Goal: Information Seeking & Learning: Learn about a topic

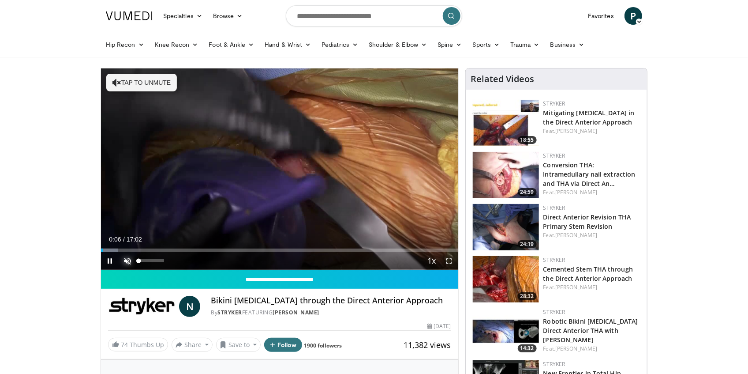
click at [126, 259] on span "Video Player" at bounding box center [128, 261] width 18 height 18
click at [110, 259] on span "Video Player" at bounding box center [110, 261] width 18 height 18
drag, startPoint x: 345, startPoint y: 124, endPoint x: 35, endPoint y: 108, distance: 310.6
drag, startPoint x: 81, startPoint y: 2, endPoint x: 696, endPoint y: 73, distance: 619.2
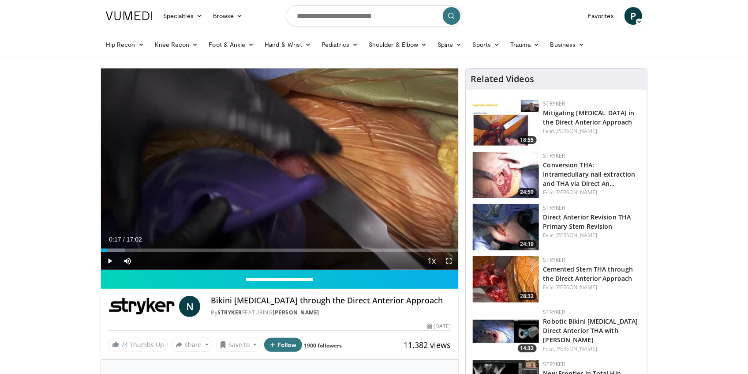
click at [114, 261] on span "Video Player" at bounding box center [110, 261] width 18 height 18
click at [110, 262] on span "Video Player" at bounding box center [110, 261] width 18 height 18
click at [110, 260] on span "Video Player" at bounding box center [110, 261] width 18 height 18
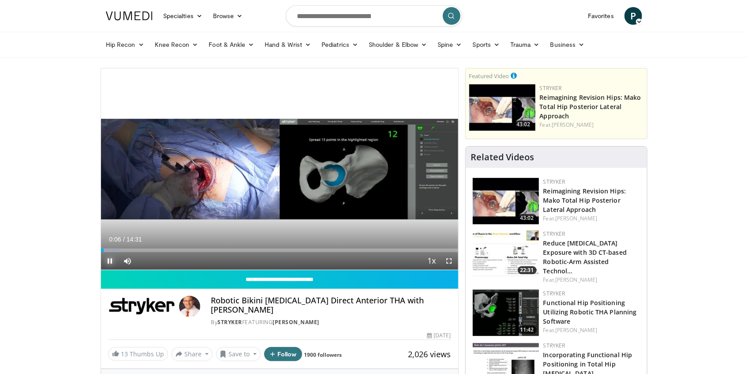
click at [113, 259] on span "Video Player" at bounding box center [110, 261] width 18 height 18
drag, startPoint x: 243, startPoint y: 301, endPoint x: 298, endPoint y: 301, distance: 54.7
click at [298, 301] on h4 "Robotic Bikini Incision Direct Anterior THA with Dr. Erik Schnaser" at bounding box center [331, 305] width 240 height 19
copy h4 "Bikini Incision"
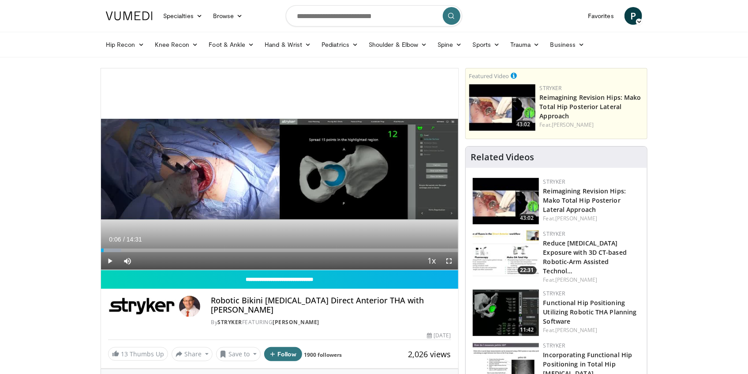
drag, startPoint x: 70, startPoint y: 0, endPoint x: 21, endPoint y: 120, distance: 129.8
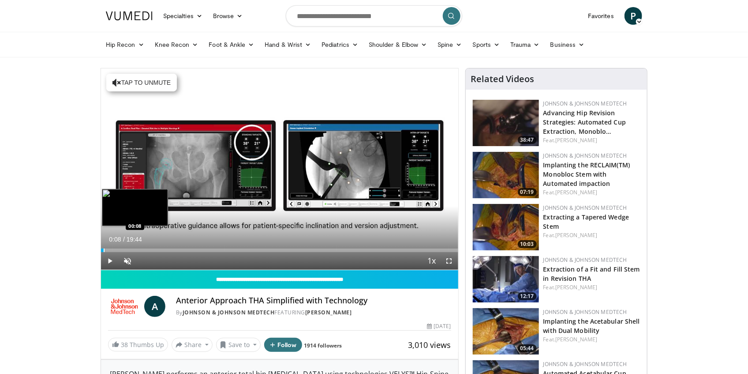
drag, startPoint x: 115, startPoint y: 249, endPoint x: 103, endPoint y: 251, distance: 12.0
click at [103, 251] on div "Loaded : 0.85% 00:08 00:08" at bounding box center [279, 250] width 357 height 4
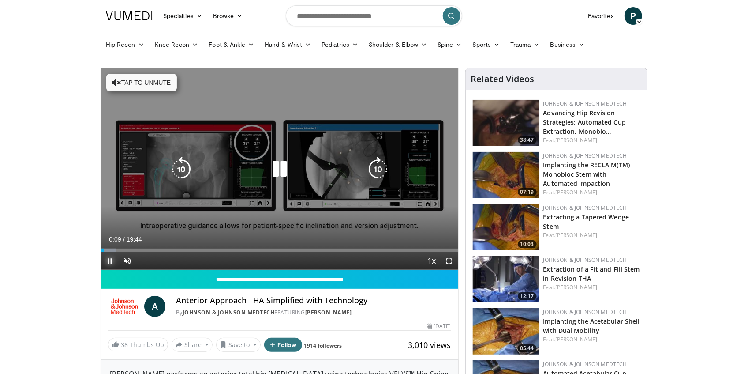
click at [110, 260] on span "Video Player" at bounding box center [110, 261] width 18 height 18
click at [120, 82] on icon "Video Player" at bounding box center [117, 82] width 9 height 9
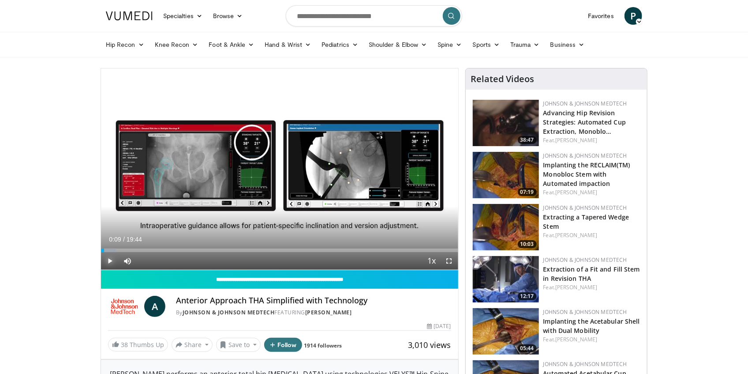
click at [110, 261] on span "Video Player" at bounding box center [110, 261] width 18 height 18
click at [112, 261] on span "Video Player" at bounding box center [110, 261] width 18 height 18
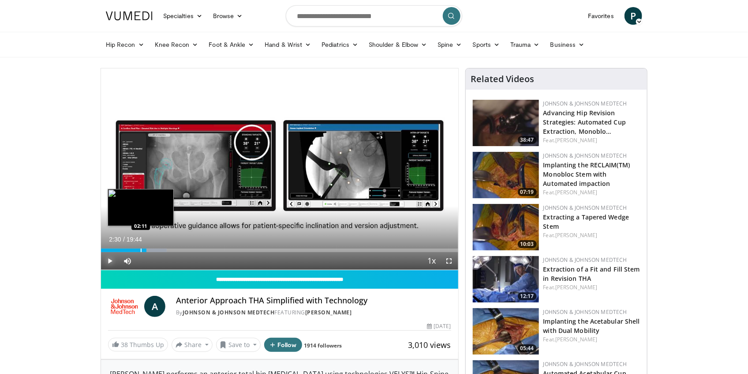
click at [140, 250] on div "02:30" at bounding box center [123, 250] width 45 height 4
click at [137, 251] on div "Progress Bar" at bounding box center [137, 250] width 1 height 4
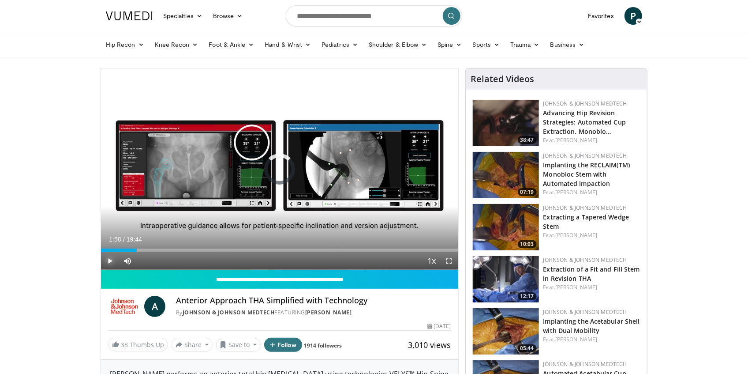
click at [113, 261] on span "Video Player" at bounding box center [110, 261] width 18 height 18
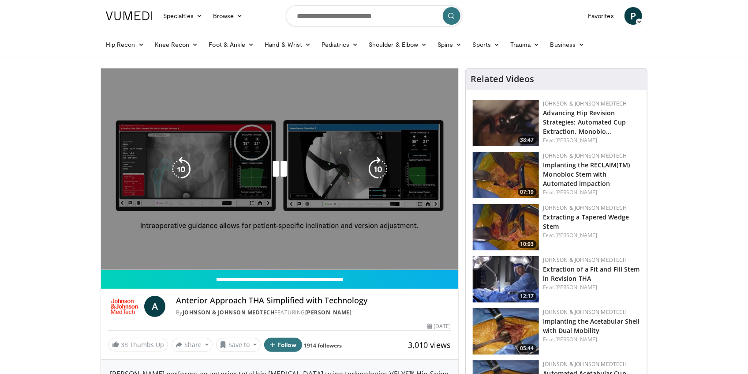
click at [150, 147] on div "10 seconds Tap to unmute" at bounding box center [279, 168] width 357 height 201
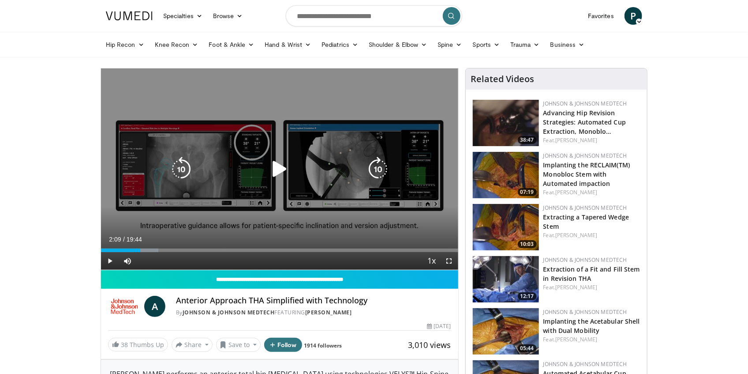
click at [279, 169] on icon "Video Player" at bounding box center [279, 169] width 25 height 25
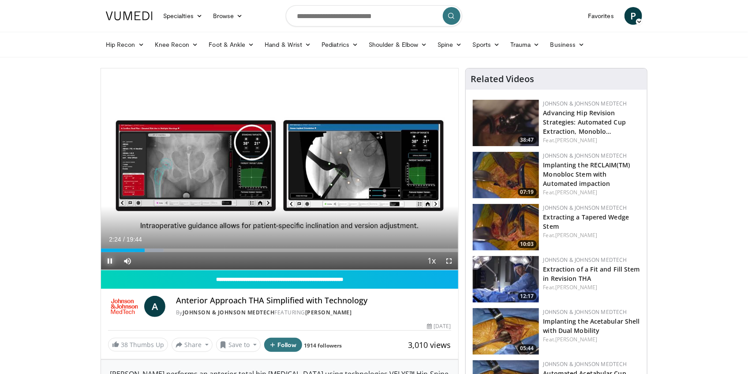
click at [111, 263] on span "Video Player" at bounding box center [110, 261] width 18 height 18
click at [109, 263] on span "Video Player" at bounding box center [110, 261] width 18 height 18
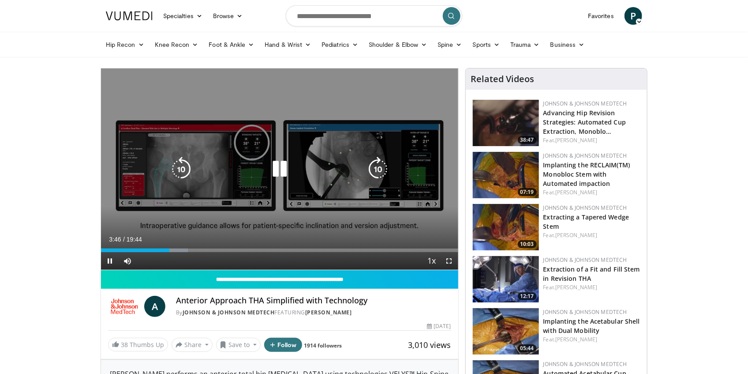
click at [146, 234] on div "10 seconds Tap to unmute" at bounding box center [279, 168] width 357 height 201
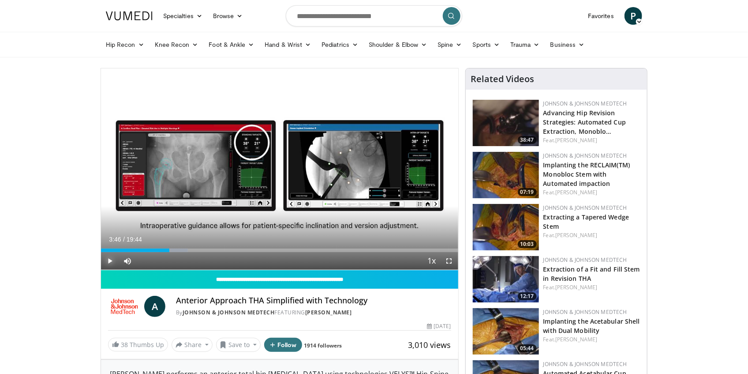
click at [111, 263] on span "Video Player" at bounding box center [110, 261] width 18 height 18
click at [450, 260] on span "Video Player" at bounding box center [450, 261] width 18 height 18
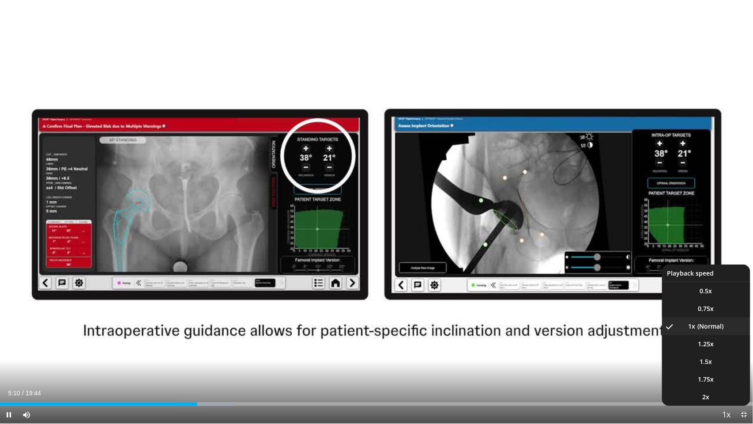
click at [727, 373] on span "Video Player" at bounding box center [726, 415] width 12 height 18
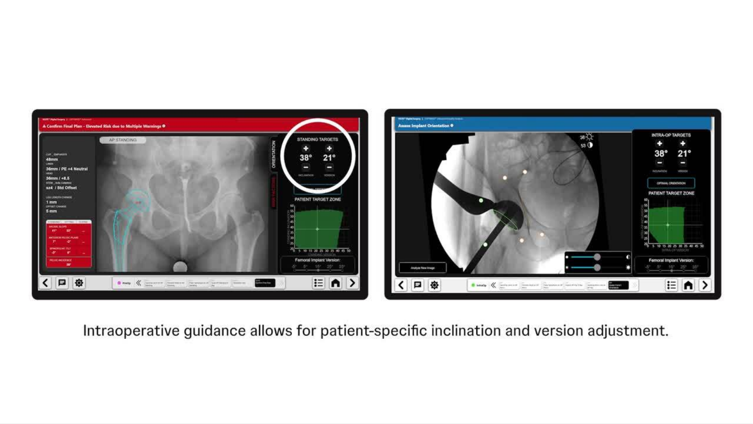
click at [727, 373] on div "10 seconds Tap to unmute" at bounding box center [376, 211] width 753 height 423
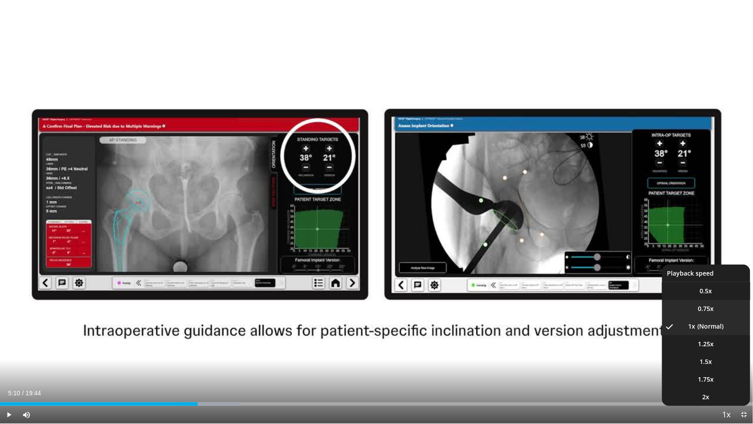
click at [707, 306] on span "0.75x" at bounding box center [706, 308] width 16 height 9
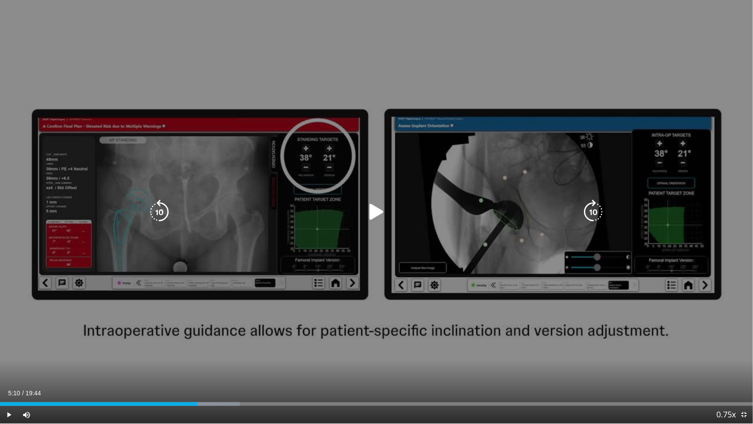
click at [379, 281] on div "10 seconds Tap to unmute" at bounding box center [376, 211] width 753 height 423
click at [251, 251] on div "10 seconds Tap to unmute" at bounding box center [376, 211] width 753 height 423
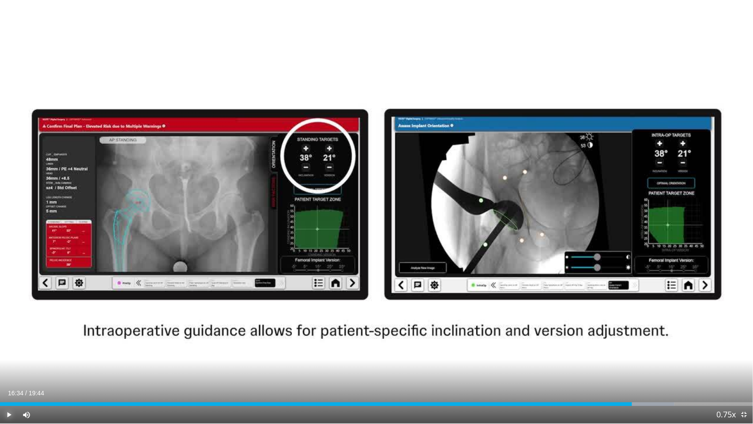
click at [6, 373] on span "Video Player" at bounding box center [9, 414] width 18 height 18
click at [742, 373] on span "Video Player" at bounding box center [744, 414] width 18 height 18
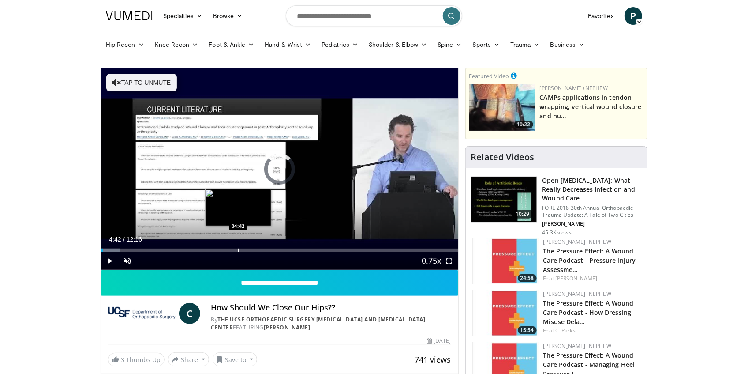
click at [238, 248] on div "Loaded : 5.41% 04:42 04:42" at bounding box center [279, 248] width 357 height 8
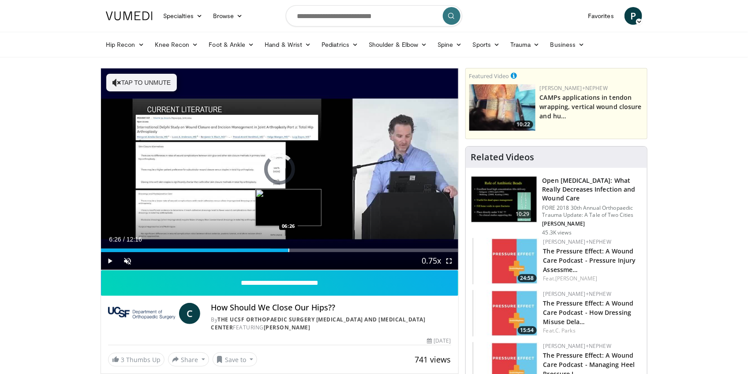
click at [289, 250] on div "Progress Bar" at bounding box center [289, 250] width 1 height 4
click at [319, 247] on div "Loaded : 58.32% 06:26 07:25" at bounding box center [279, 248] width 357 height 8
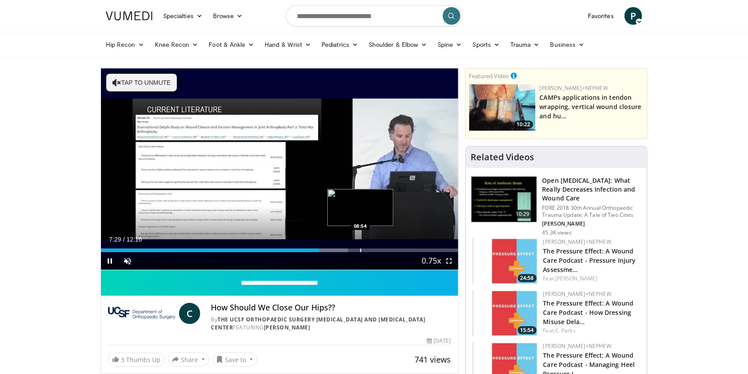
click at [361, 251] on div "Loaded : 69.17% 07:29 08:54" at bounding box center [279, 250] width 357 height 4
click at [383, 248] on div "Progress Bar" at bounding box center [383, 250] width 1 height 4
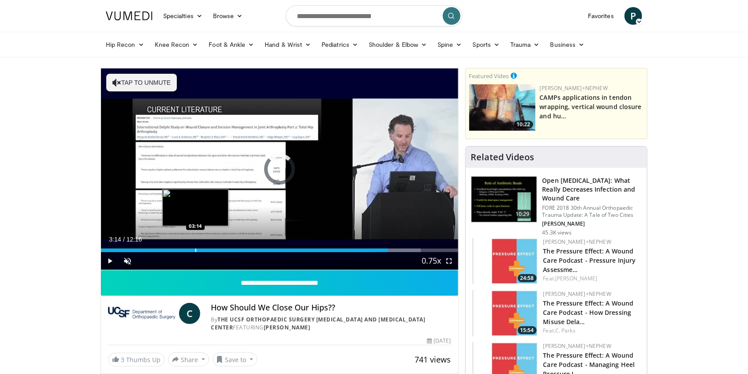
click at [195, 249] on div "Progress Bar" at bounding box center [195, 250] width 1 height 4
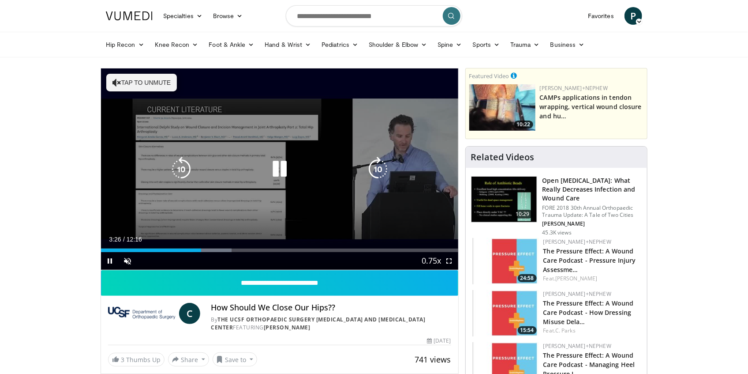
click at [188, 214] on div "10 seconds Tap to unmute" at bounding box center [279, 168] width 357 height 201
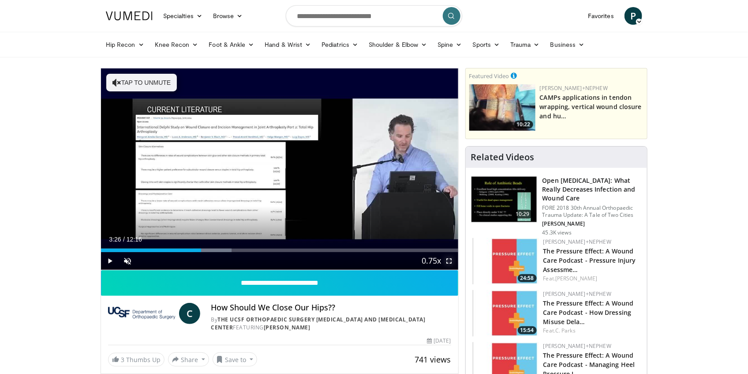
click at [449, 259] on span "Video Player" at bounding box center [450, 261] width 18 height 18
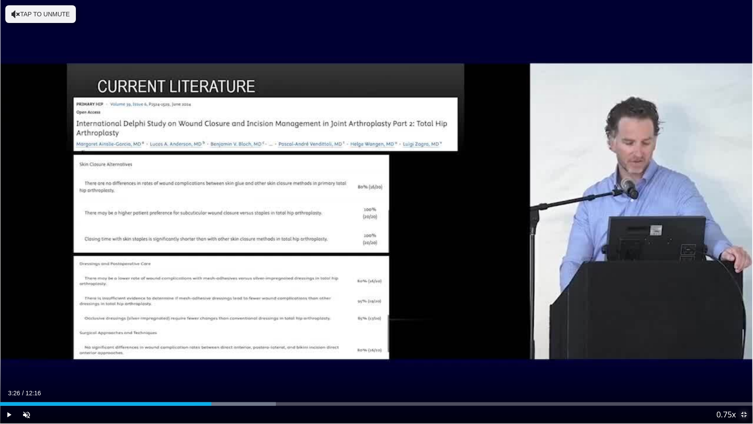
click at [745, 373] on span "Video Player" at bounding box center [744, 414] width 18 height 18
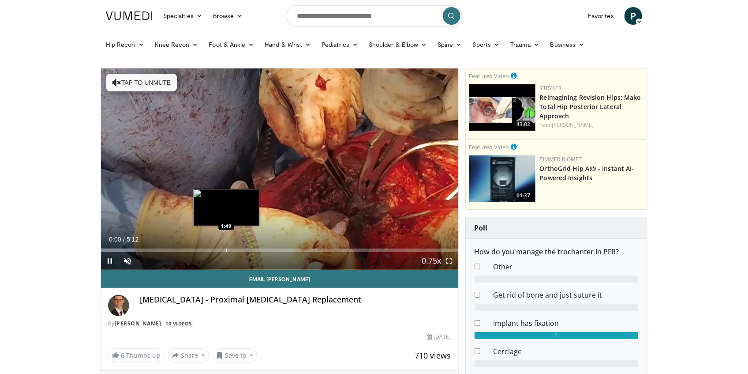
click at [226, 251] on div "Progress Bar" at bounding box center [226, 250] width 1 height 4
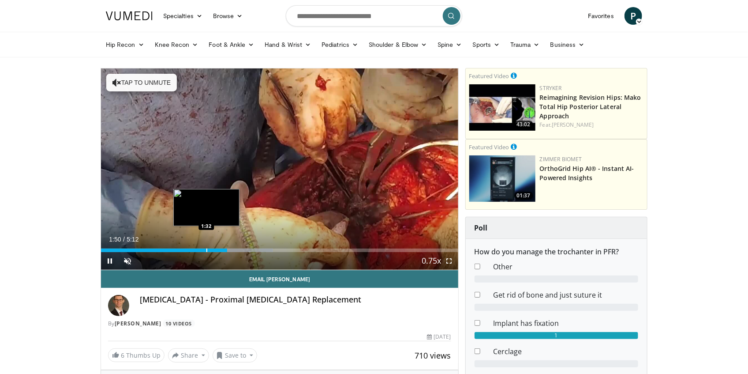
click at [196, 250] on div "1:50" at bounding box center [164, 250] width 126 height 4
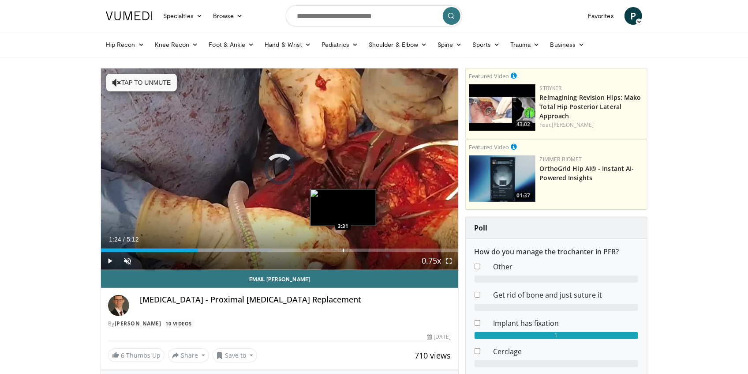
click at [344, 247] on div "Loaded : 47.66% 1:24 3:31" at bounding box center [279, 248] width 357 height 8
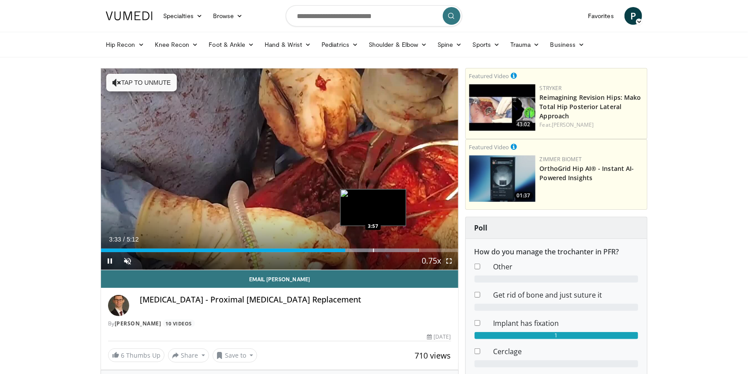
click at [372, 248] on div "Progress Bar" at bounding box center [379, 250] width 77 height 4
click at [394, 250] on video-js "**********" at bounding box center [279, 169] width 357 height 202
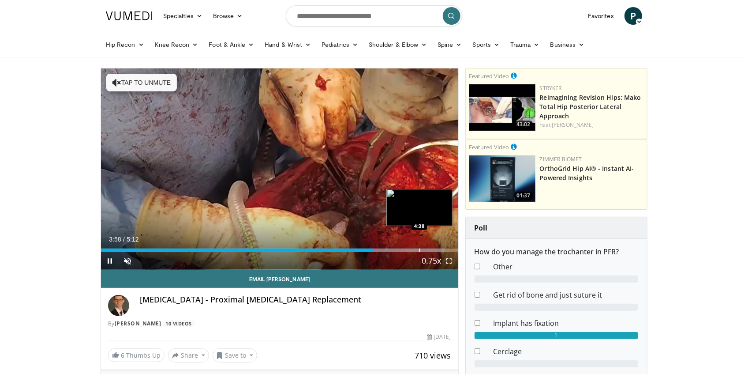
click at [420, 249] on div "Progress Bar" at bounding box center [420, 250] width 1 height 4
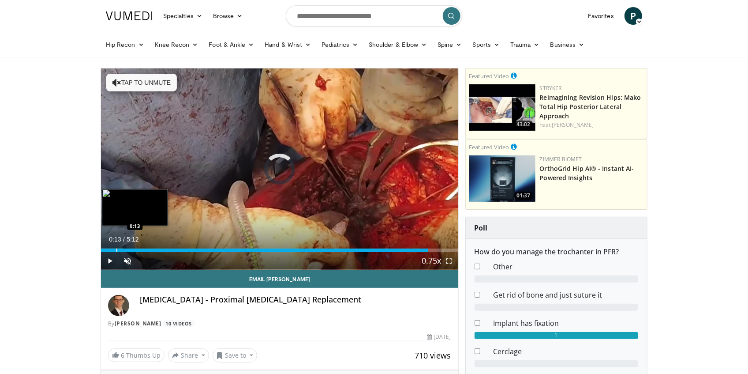
click at [116, 250] on div "Loaded : 6.33% 4:45 0:13" at bounding box center [279, 250] width 357 height 4
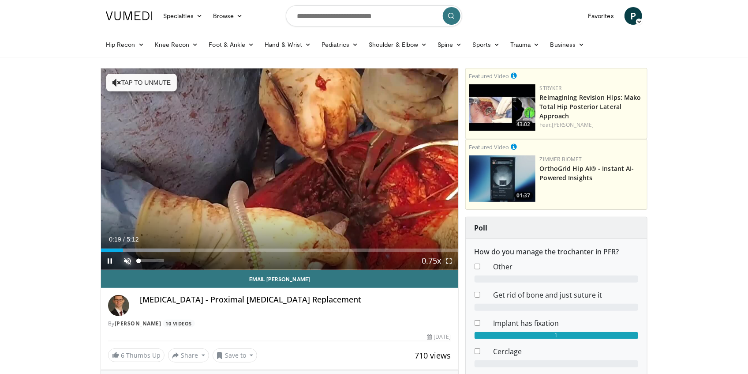
click at [127, 259] on span "Video Player" at bounding box center [128, 261] width 18 height 18
click at [452, 260] on span "Video Player" at bounding box center [450, 261] width 18 height 18
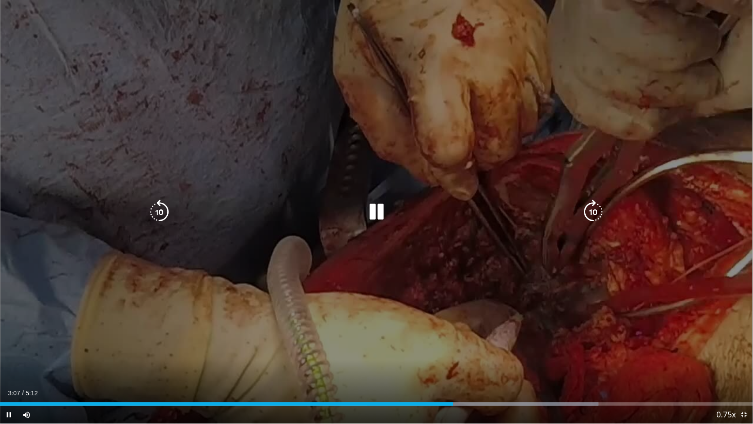
click at [616, 221] on div "10 seconds Tap to unmute" at bounding box center [376, 211] width 753 height 423
click at [374, 210] on icon "Video Player" at bounding box center [376, 211] width 25 height 25
click at [379, 206] on icon "Video Player" at bounding box center [376, 211] width 25 height 25
click at [214, 210] on div "Video Player" at bounding box center [376, 212] width 452 height 18
click at [369, 209] on icon "Video Player" at bounding box center [376, 211] width 25 height 25
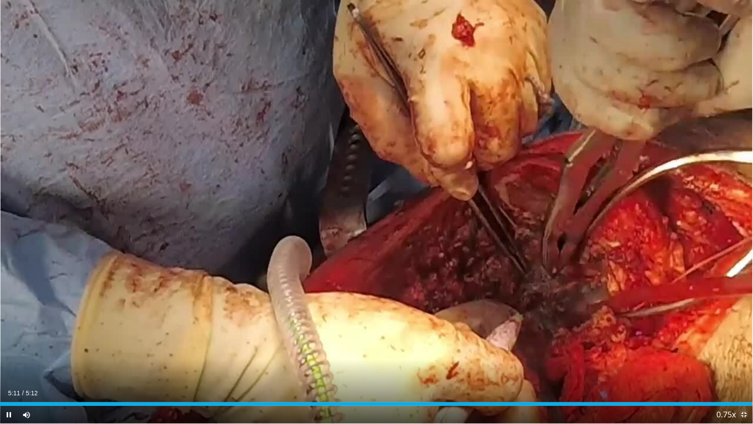
click at [748, 373] on span "Video Player" at bounding box center [744, 414] width 18 height 18
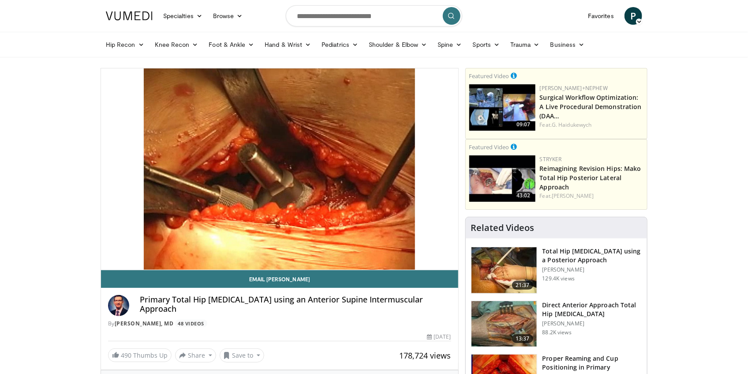
drag, startPoint x: 390, startPoint y: 130, endPoint x: 69, endPoint y: 138, distance: 321.3
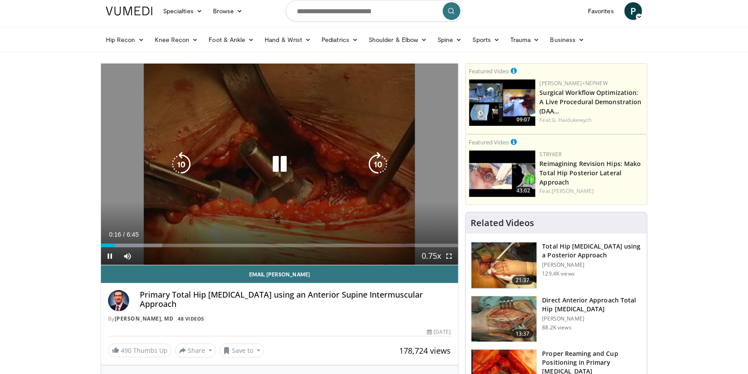
scroll to position [88, 0]
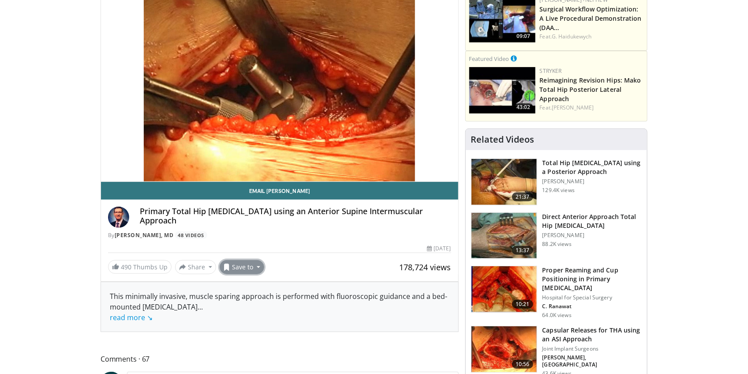
click at [255, 264] on button "Save to" at bounding box center [242, 267] width 45 height 14
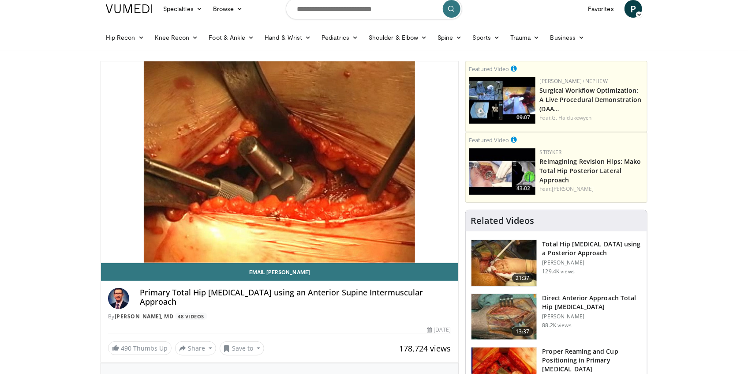
scroll to position [0, 0]
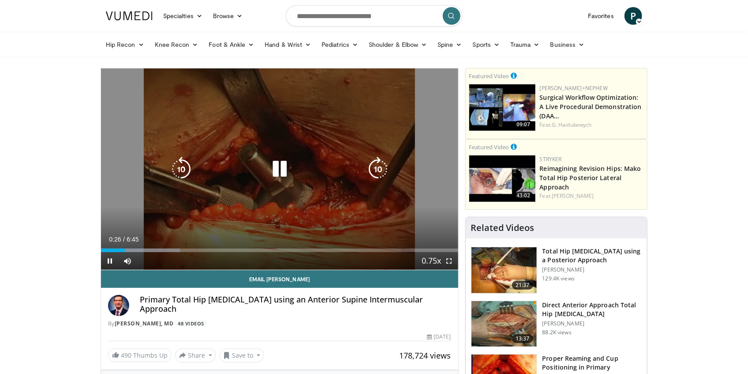
click at [279, 171] on icon "Video Player" at bounding box center [279, 169] width 25 height 25
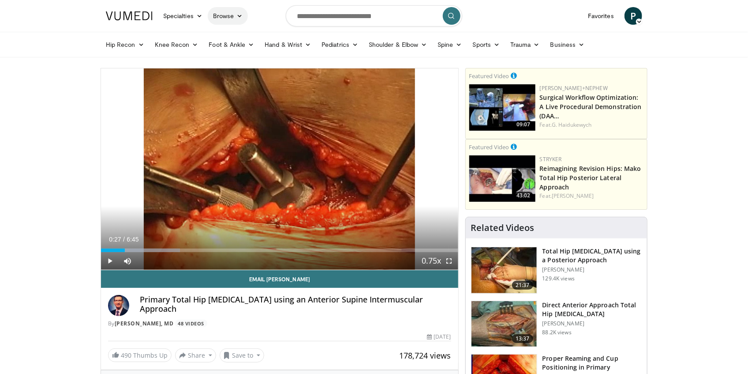
click at [229, 14] on link "Browse" at bounding box center [228, 16] width 41 height 18
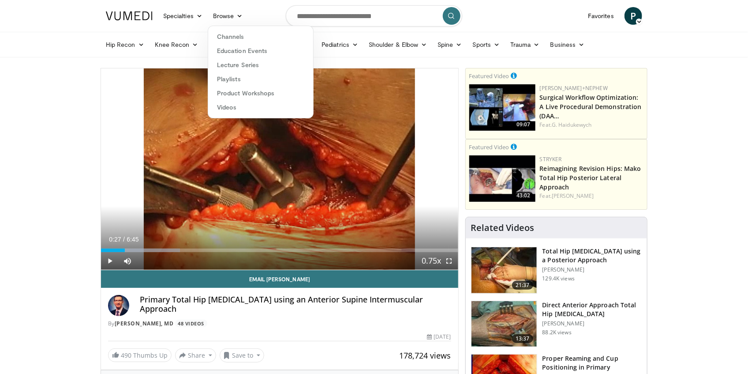
click at [45, 57] on div "Hip Recon Hip Arthroplasty Revision Hip Arthroplasty Hip Preservation Knee Reco…" at bounding box center [374, 45] width 748 height 26
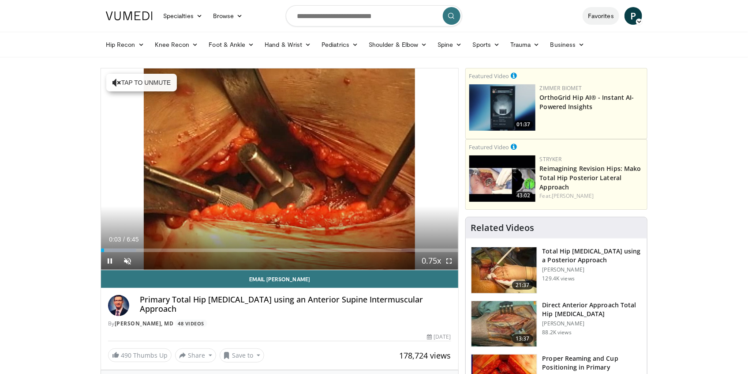
click at [606, 11] on link "Favorites" at bounding box center [601, 16] width 37 height 18
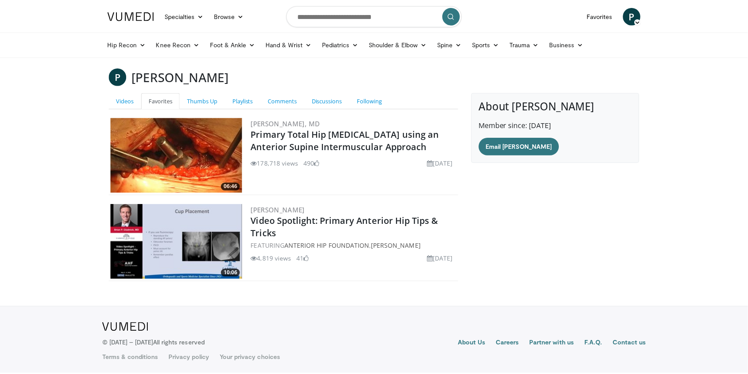
scroll to position [2, 0]
